Goal: Task Accomplishment & Management: Complete application form

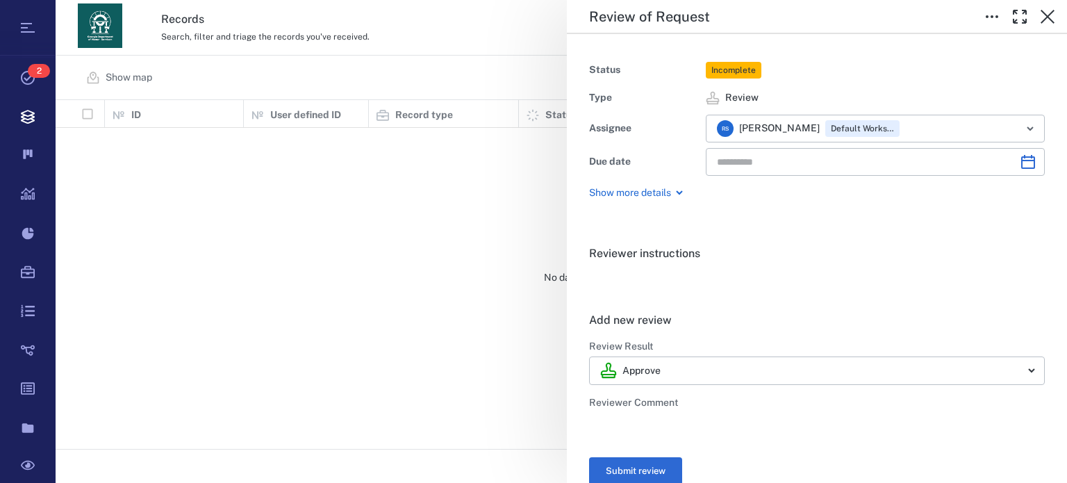
type input "**********"
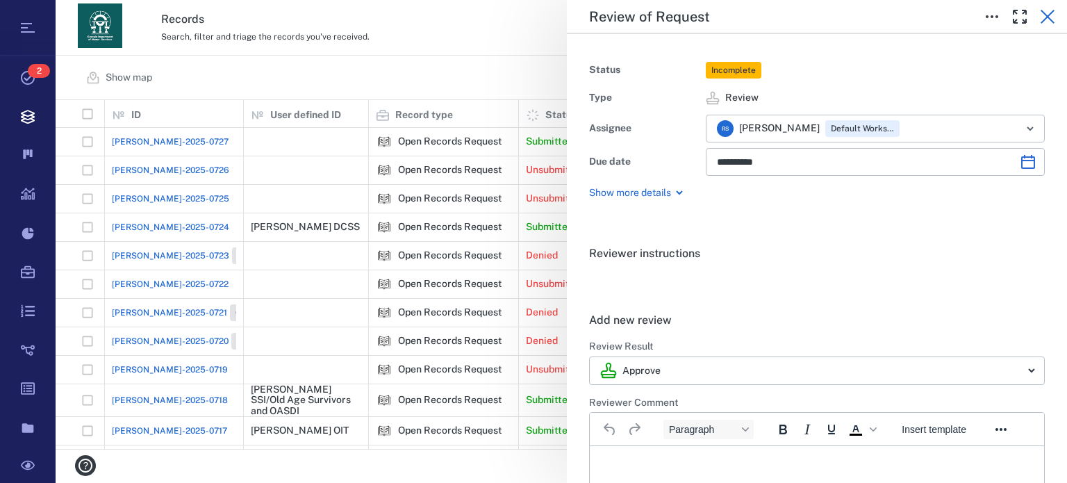
click at [1044, 21] on icon "button" at bounding box center [1048, 17] width 14 height 14
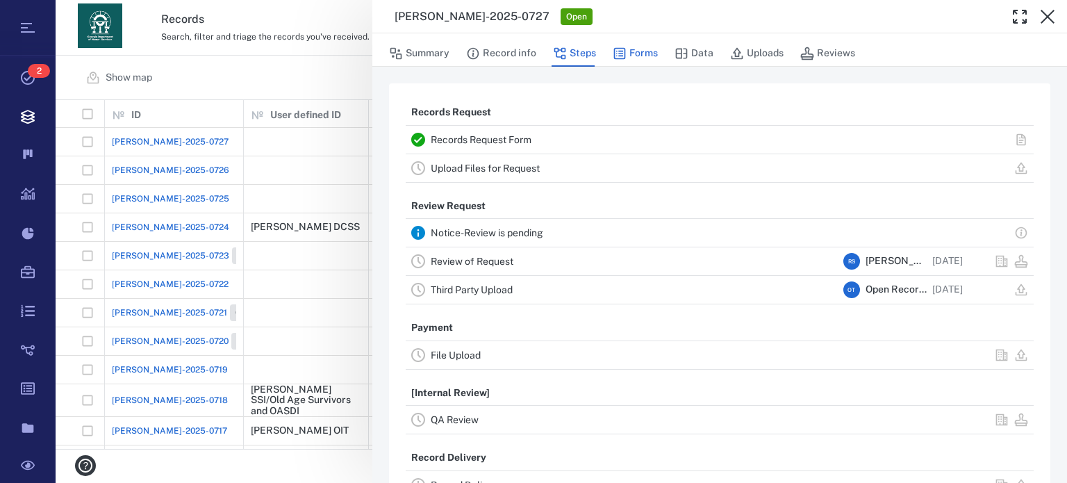
click at [645, 51] on button "Forms" at bounding box center [635, 53] width 45 height 26
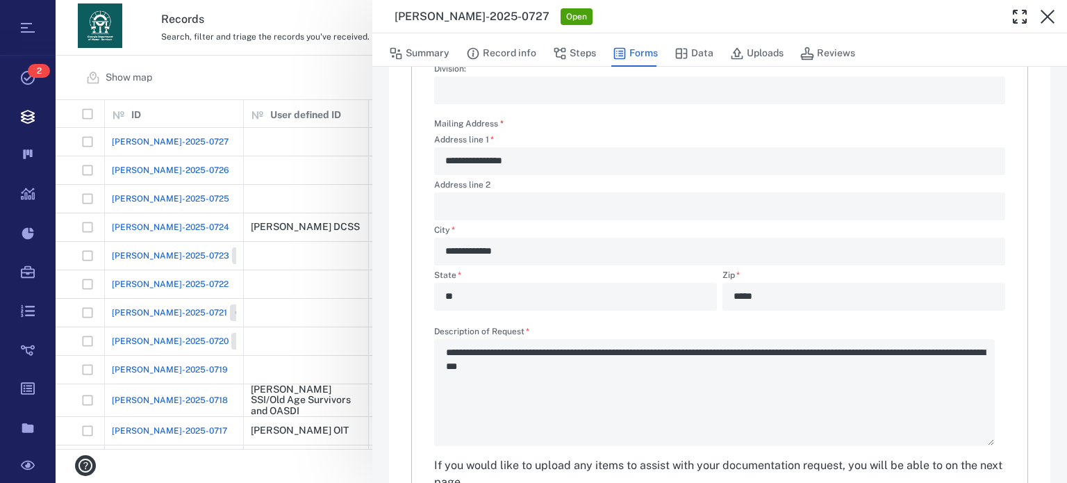
scroll to position [406, 0]
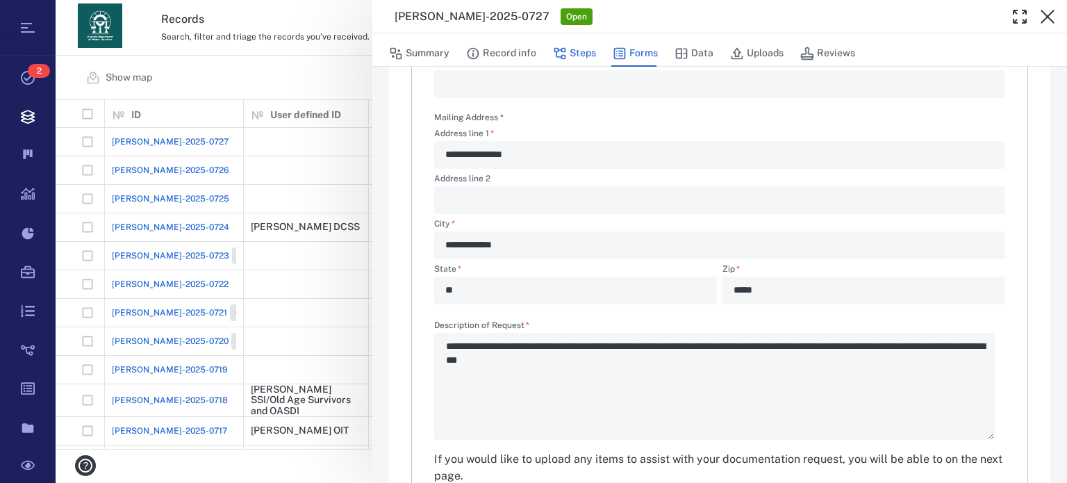
click at [572, 45] on button "Steps" at bounding box center [574, 53] width 43 height 26
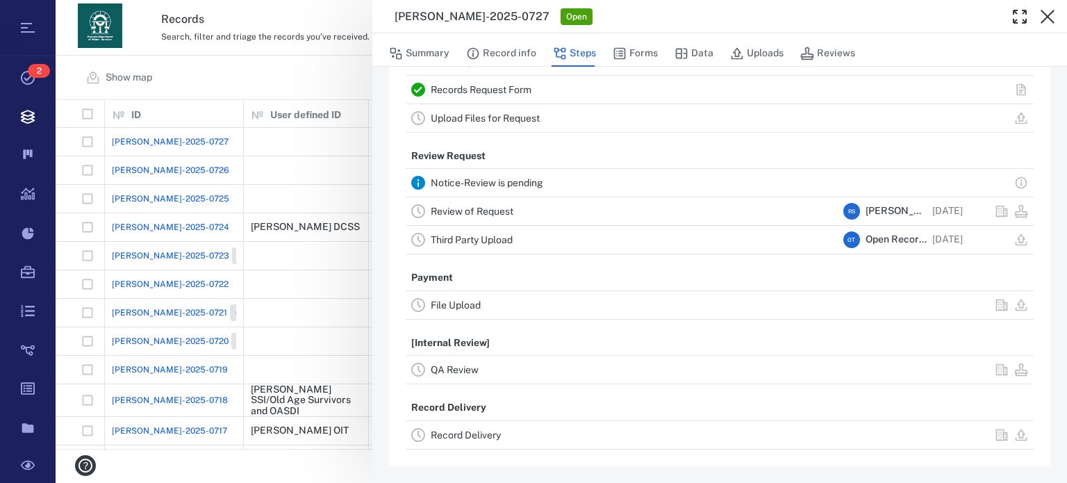
scroll to position [48, 0]
click at [523, 112] on div "Upload Files for Request" at bounding box center [634, 120] width 407 height 17
click at [523, 115] on link "Upload Files for Request" at bounding box center [485, 120] width 109 height 11
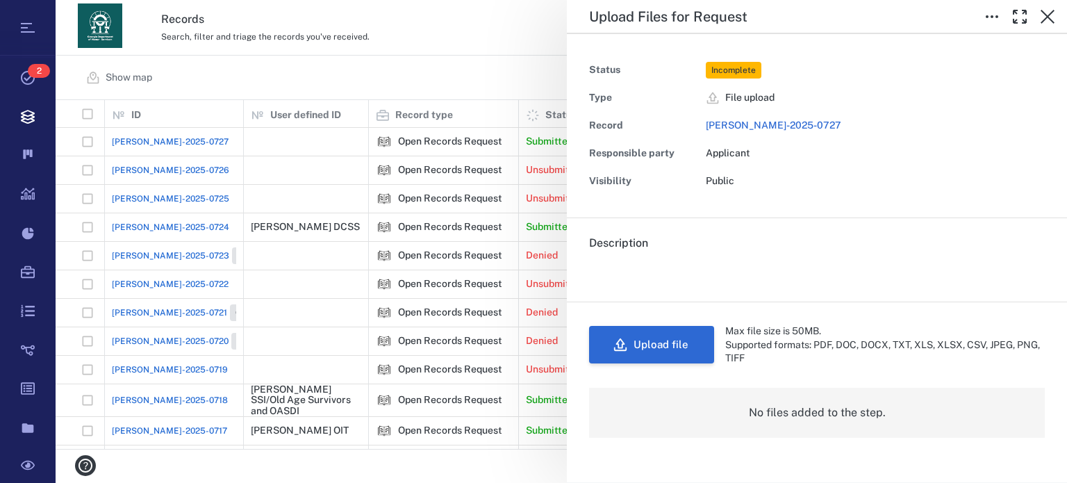
click at [655, 345] on button "Upload file" at bounding box center [651, 345] width 125 height 38
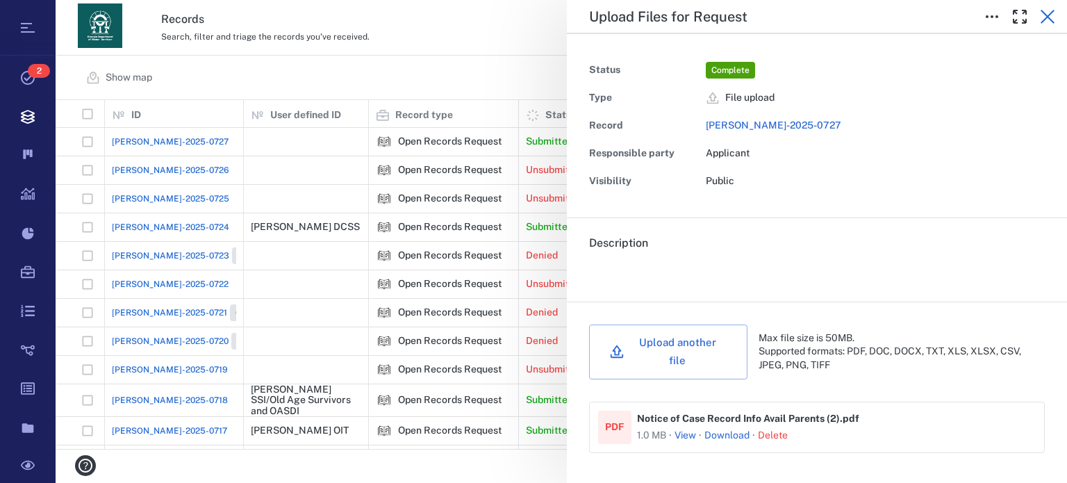
click at [1050, 17] on icon "button" at bounding box center [1047, 16] width 17 height 17
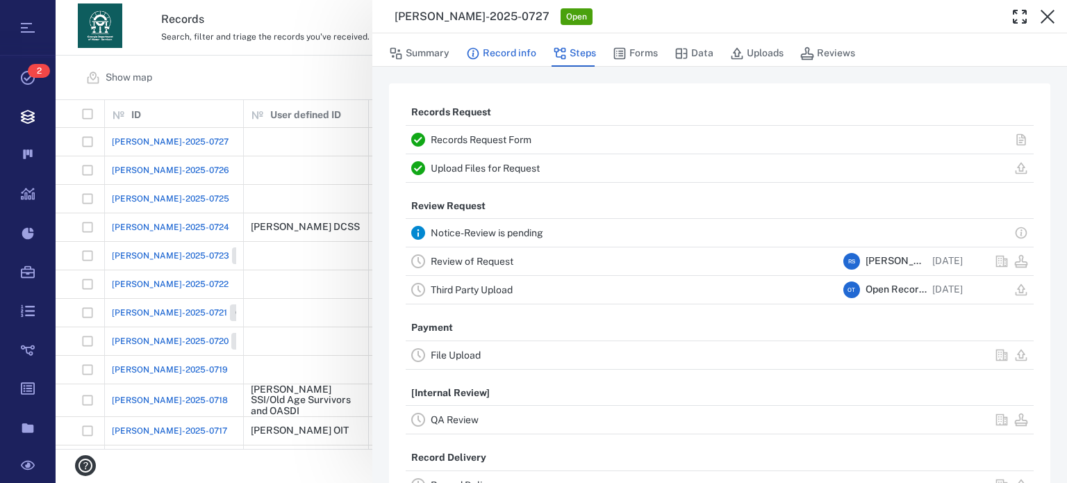
click at [482, 56] on button "Record info" at bounding box center [501, 53] width 70 height 26
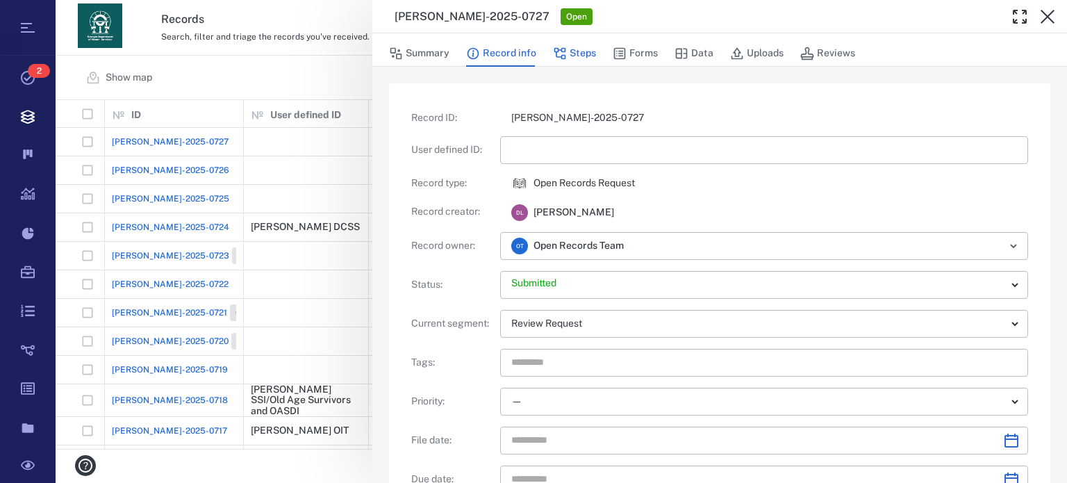
click at [578, 49] on button "Steps" at bounding box center [574, 53] width 43 height 26
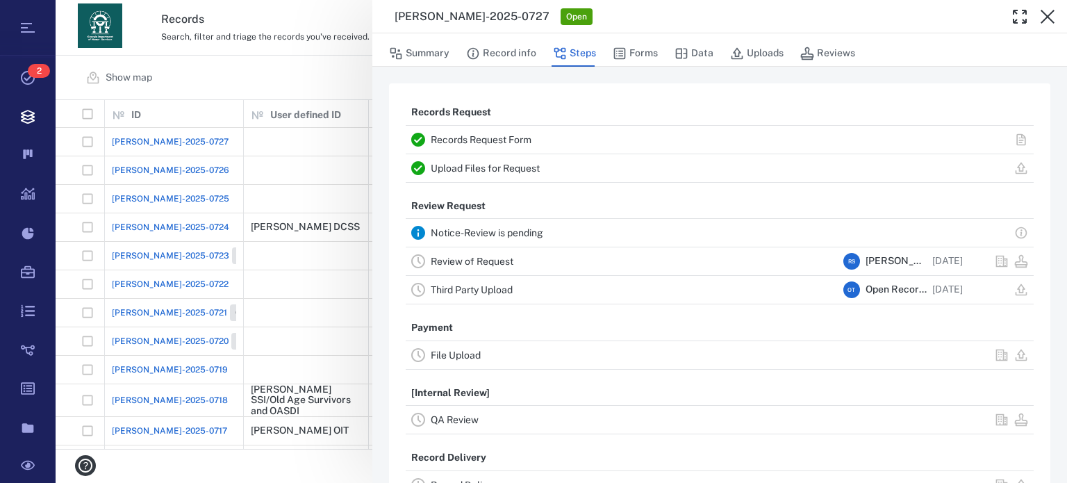
click at [475, 263] on link "Review of Request" at bounding box center [472, 261] width 83 height 11
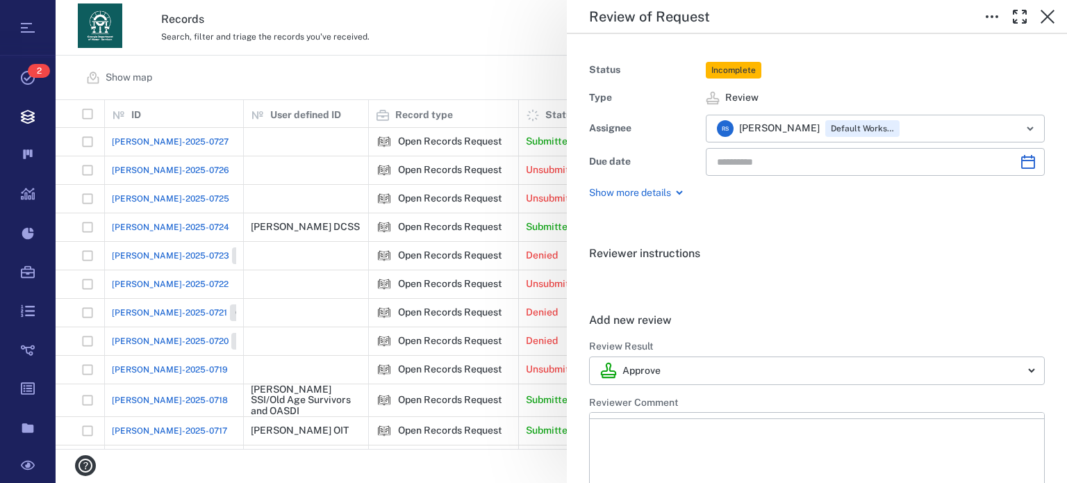
type input "**********"
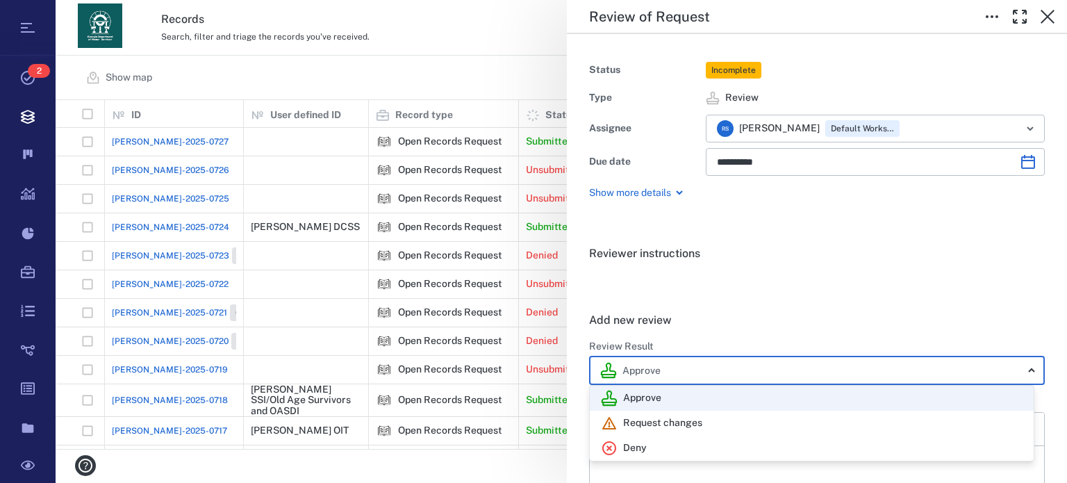
click at [1022, 372] on body "Tasks 2 Records Boards Dashboard Reports Record types Guide steps Rules Form bu…" at bounding box center [533, 241] width 1067 height 483
click at [729, 443] on div "Deny" at bounding box center [812, 448] width 422 height 17
type input "******"
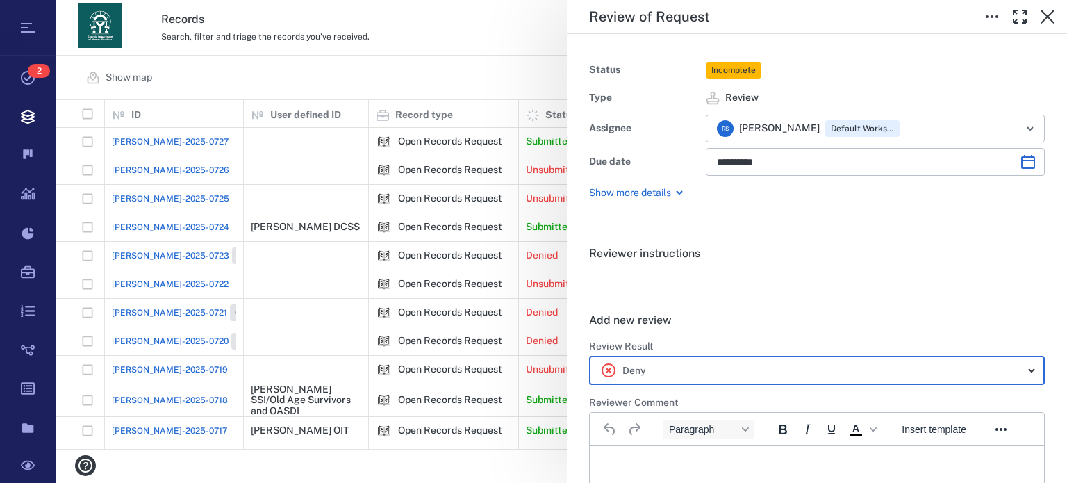
click at [730, 465] on p "Rich Text Area. Press ALT-0 for help." at bounding box center [817, 463] width 431 height 13
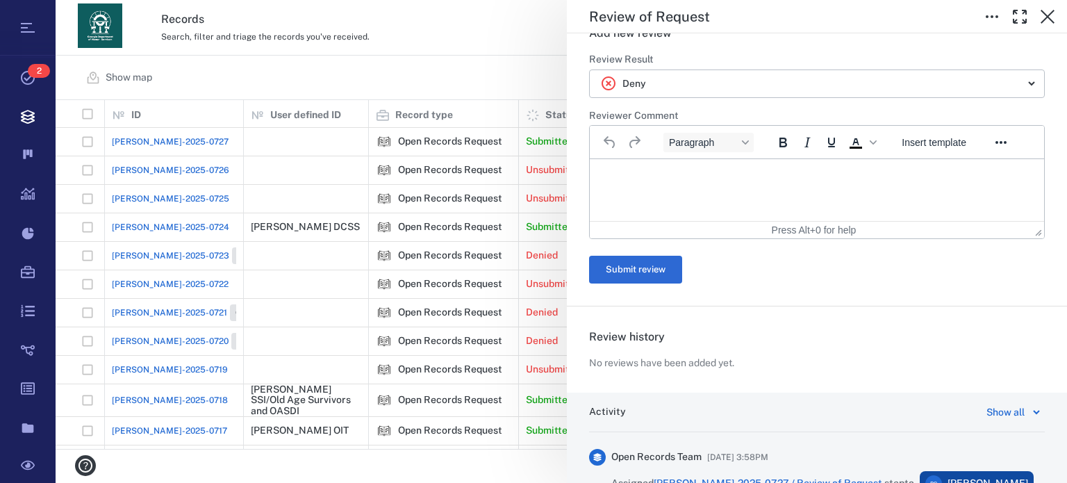
scroll to position [315, 0]
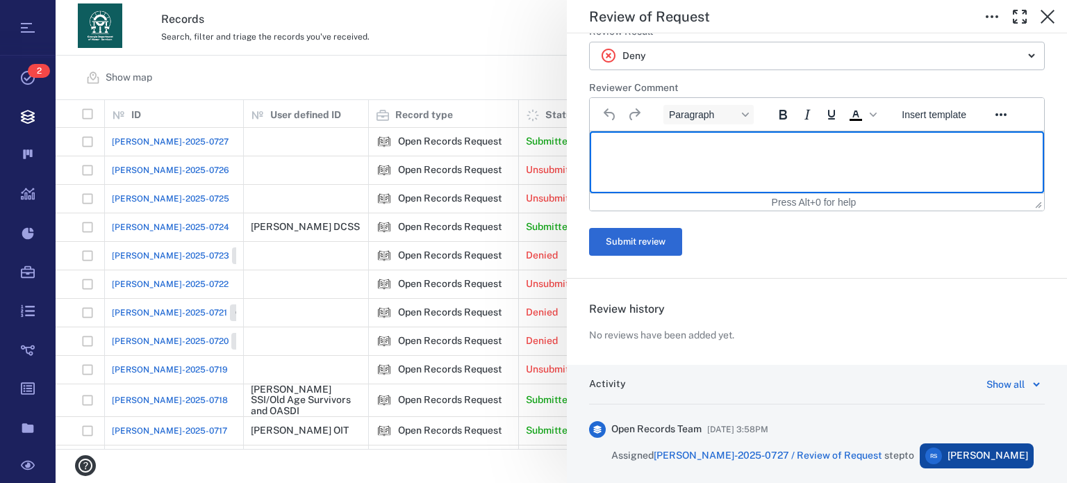
click at [836, 166] on html at bounding box center [817, 148] width 454 height 35
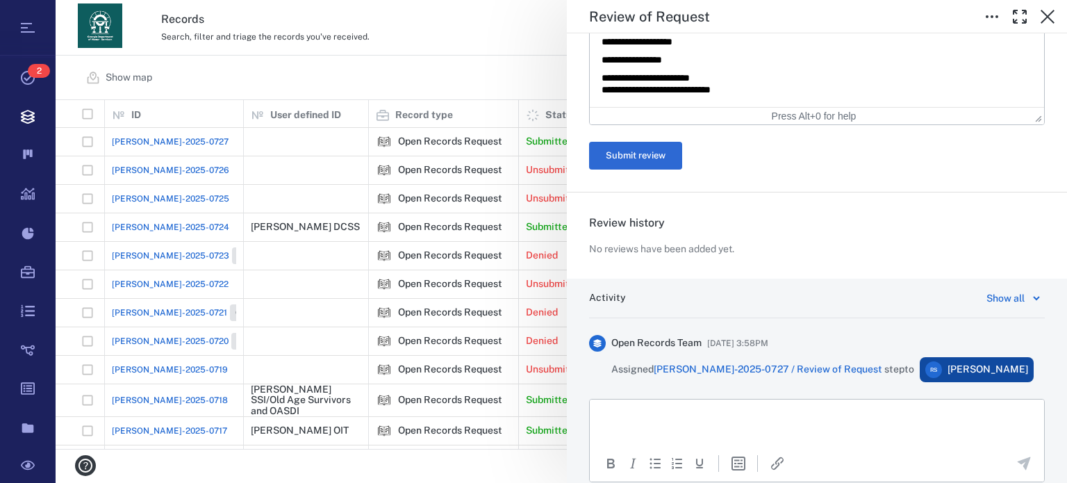
scroll to position [784, 0]
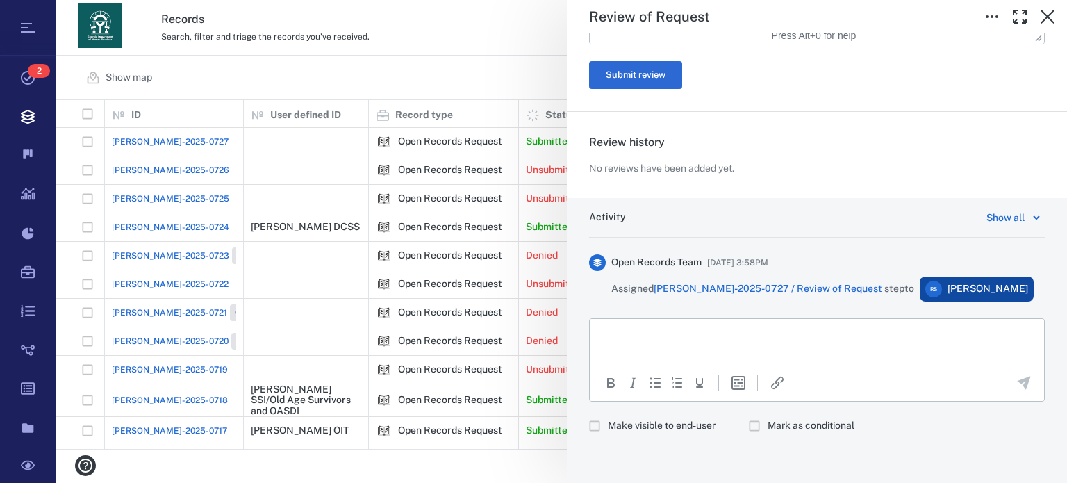
click at [774, 333] on p "Rich Text Area. Press ALT-0 for help." at bounding box center [817, 336] width 431 height 13
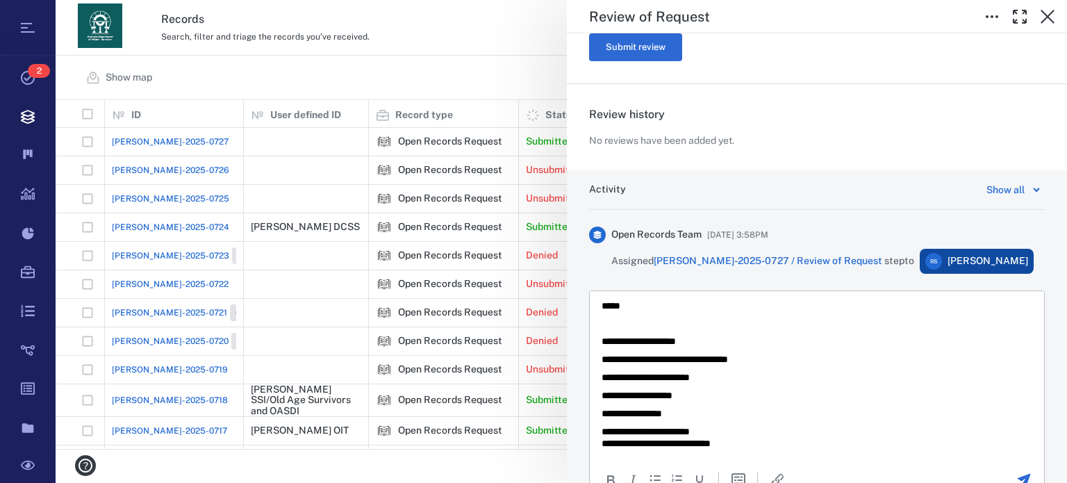
scroll to position [909, 0]
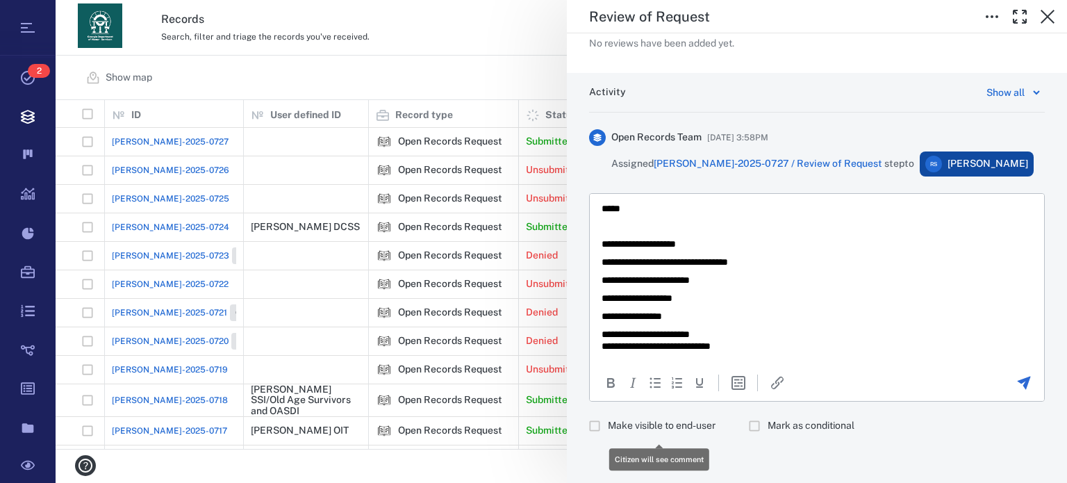
click at [656, 423] on span "Make visible to end-user" at bounding box center [662, 426] width 108 height 14
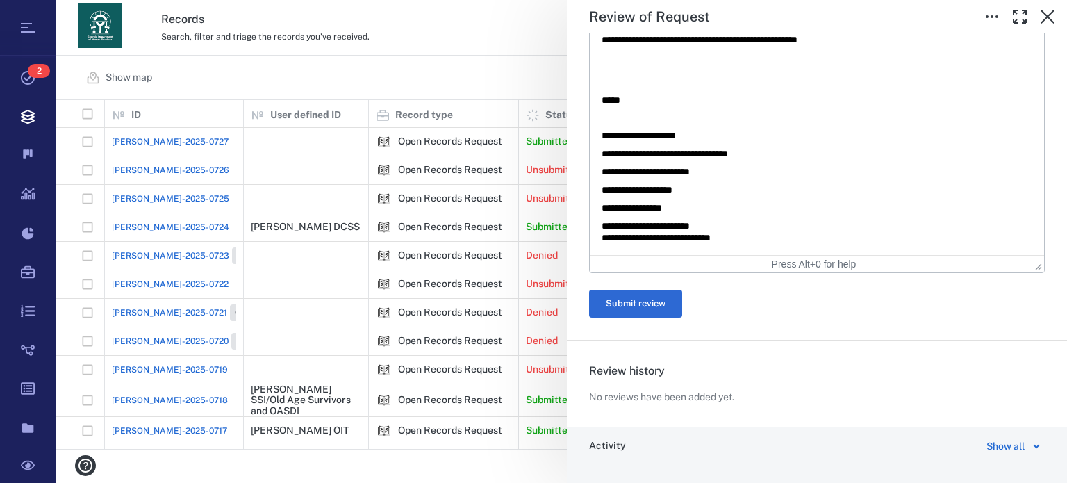
scroll to position [584, 0]
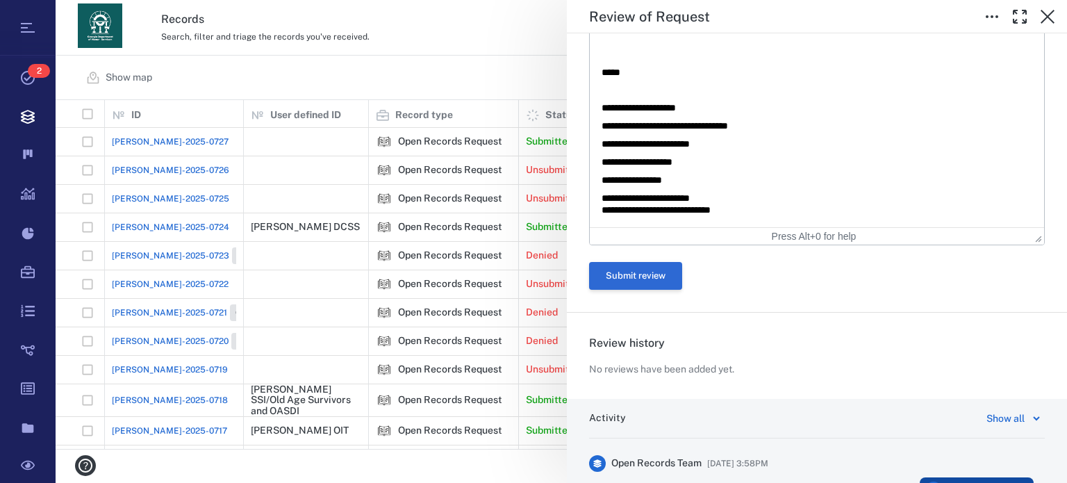
click at [627, 272] on button "Submit review" at bounding box center [635, 276] width 93 height 28
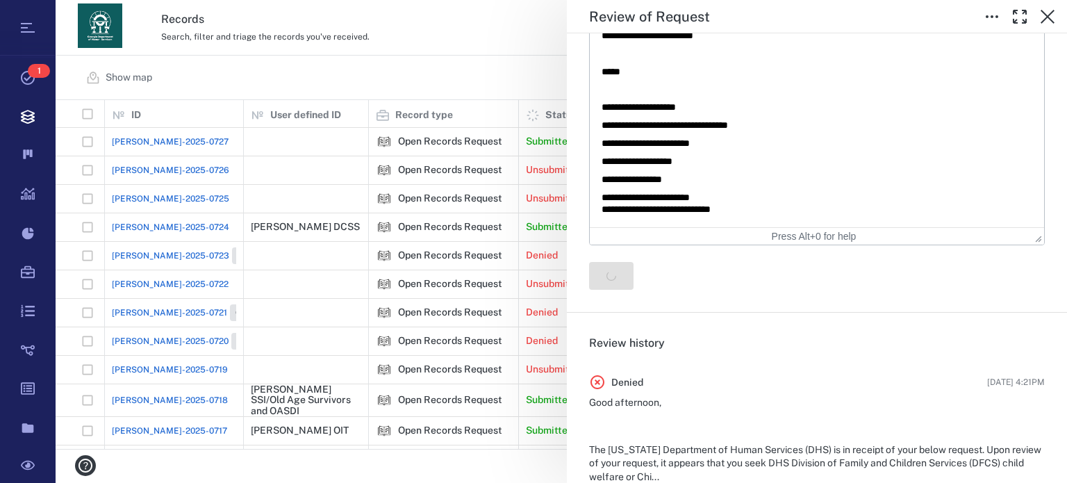
scroll to position [0, 0]
